Goal: Task Accomplishment & Management: Complete application form

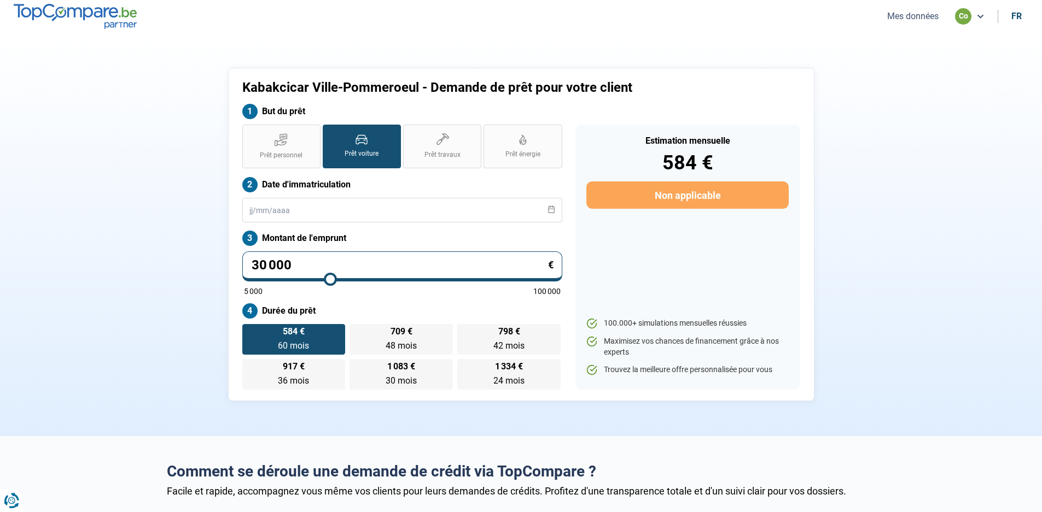
click at [907, 17] on button "Mes données" at bounding box center [913, 15] width 58 height 11
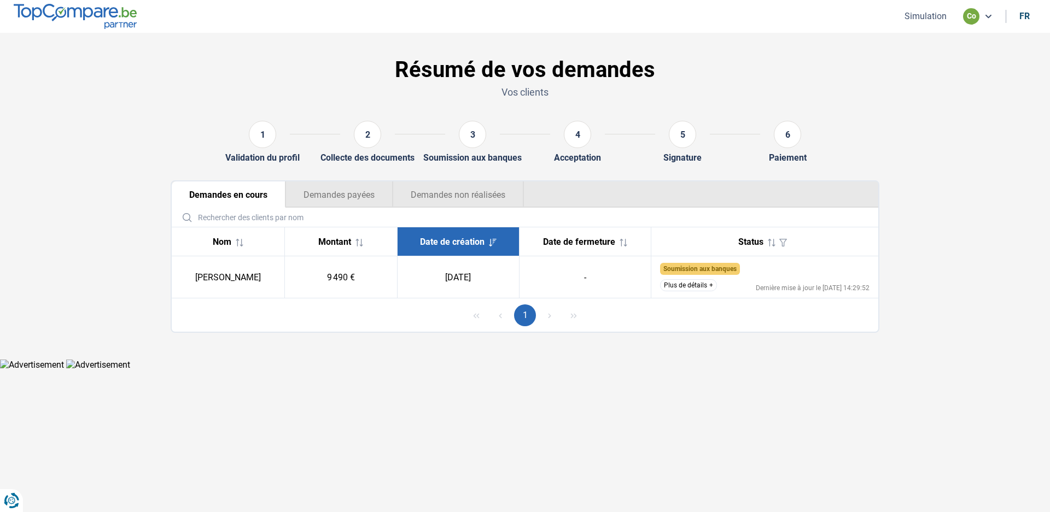
click at [709, 283] on button "Plus de détails" at bounding box center [688, 285] width 57 height 12
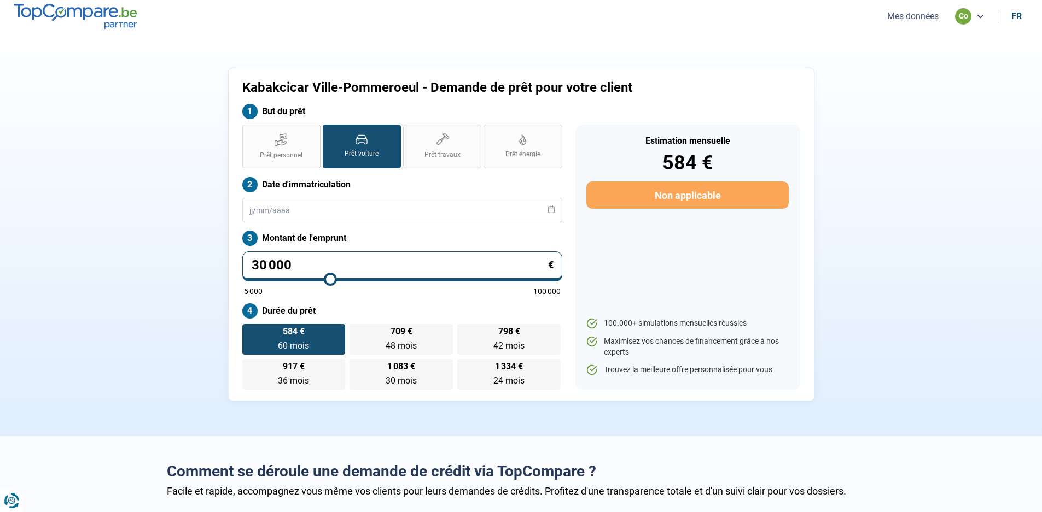
click at [922, 13] on button "Mes données" at bounding box center [913, 15] width 58 height 11
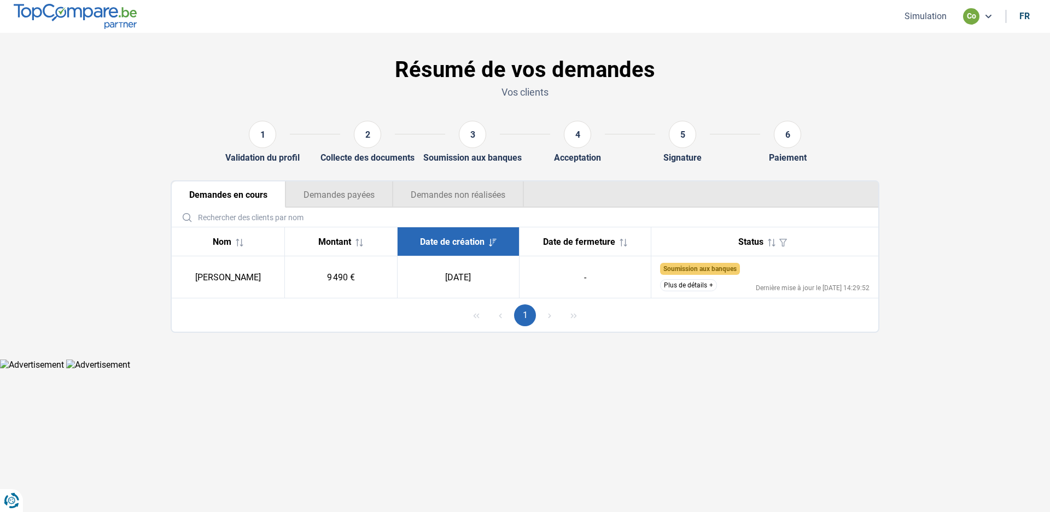
click at [708, 287] on button "Plus de détails" at bounding box center [688, 285] width 57 height 12
